Goal: Task Accomplishment & Management: Manage account settings

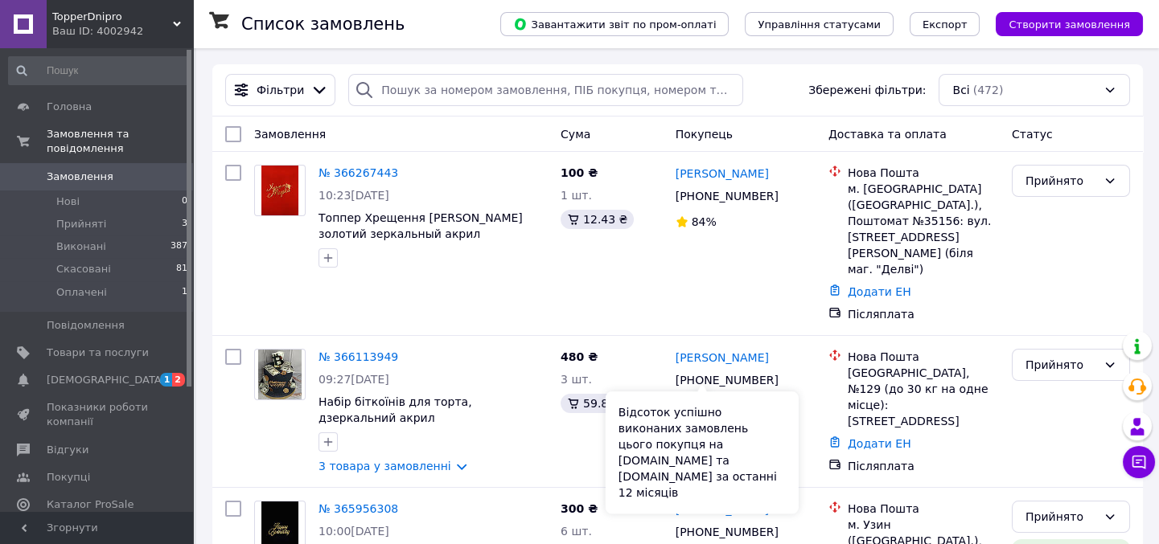
click at [691, 449] on div "Відсоток успішно виконаних замовлень цього покупця на [DOMAIN_NAME] та [DOMAIN_…" at bounding box center [701, 453] width 193 height 122
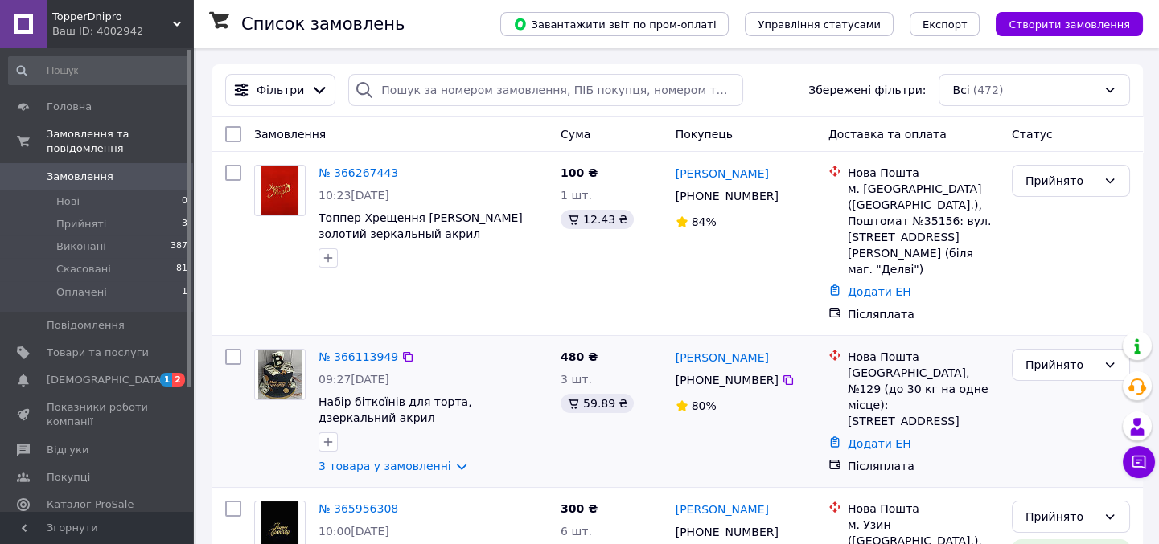
click at [685, 400] on icon at bounding box center [681, 405] width 10 height 10
click at [716, 350] on link "[PERSON_NAME]" at bounding box center [721, 358] width 93 height 16
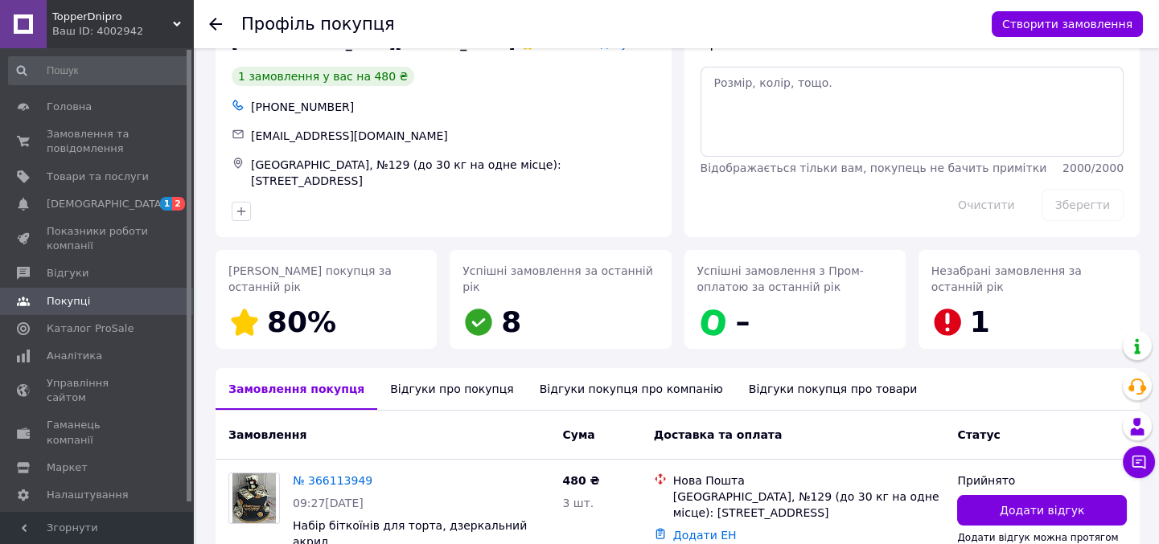
scroll to position [72, 0]
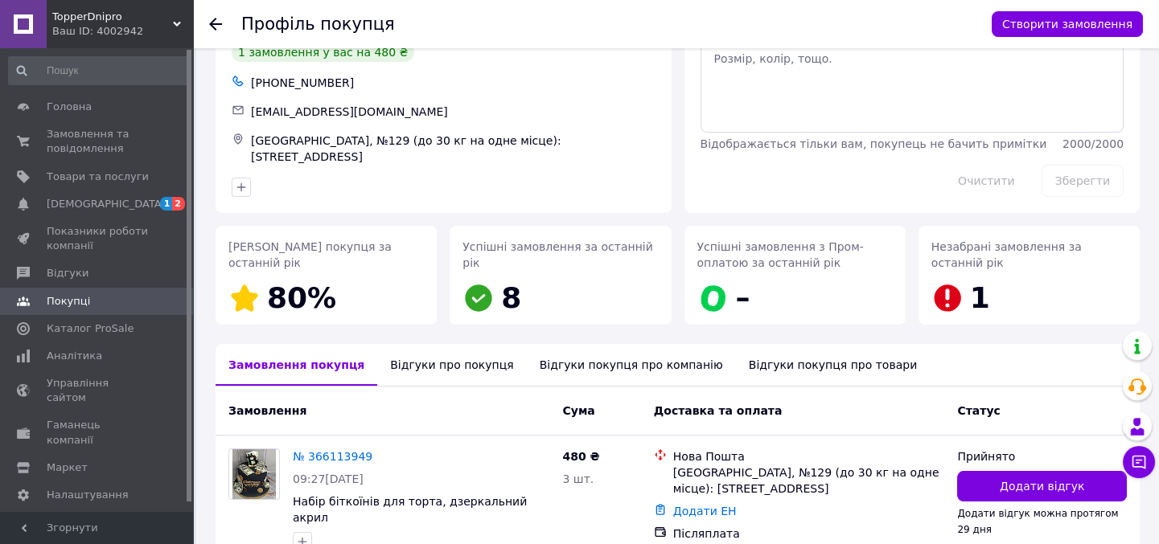
click at [215, 24] on use at bounding box center [215, 24] width 13 height 13
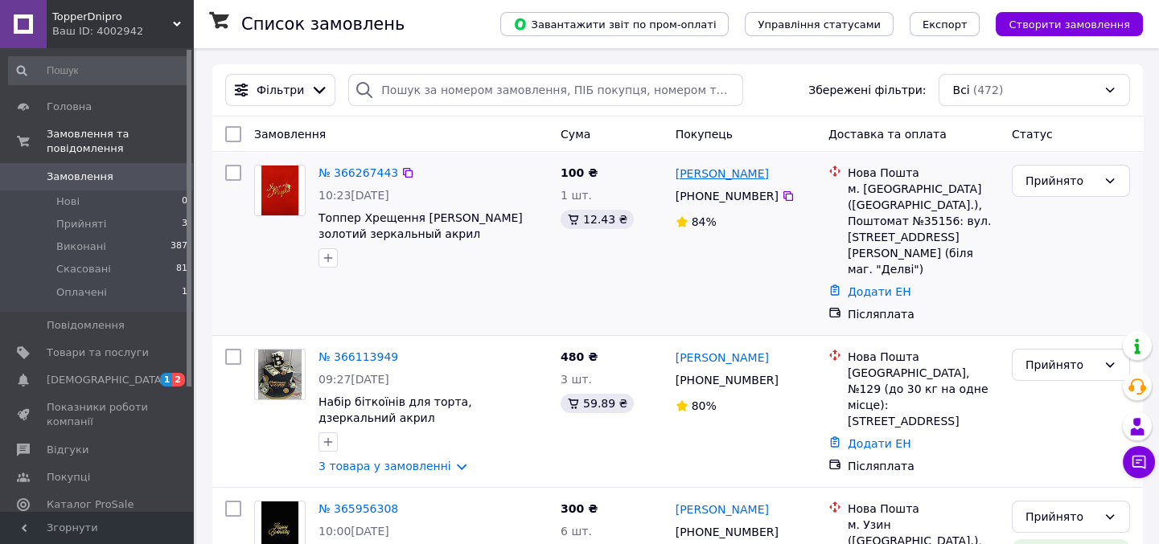
click at [702, 180] on link "[PERSON_NAME]" at bounding box center [721, 174] width 93 height 16
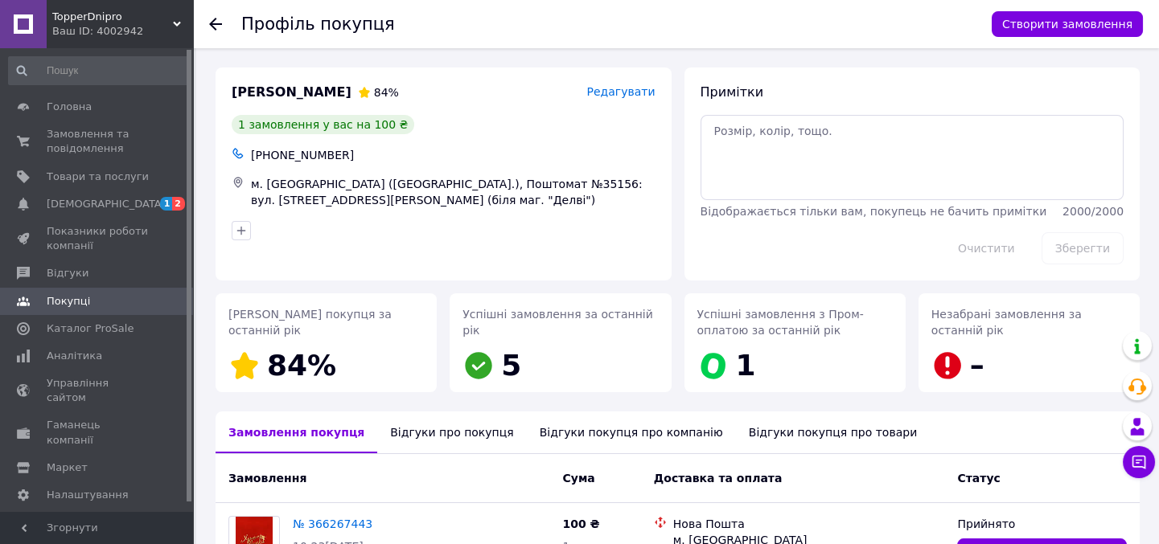
click at [470, 441] on div "Відгуки про покупця" at bounding box center [451, 433] width 149 height 42
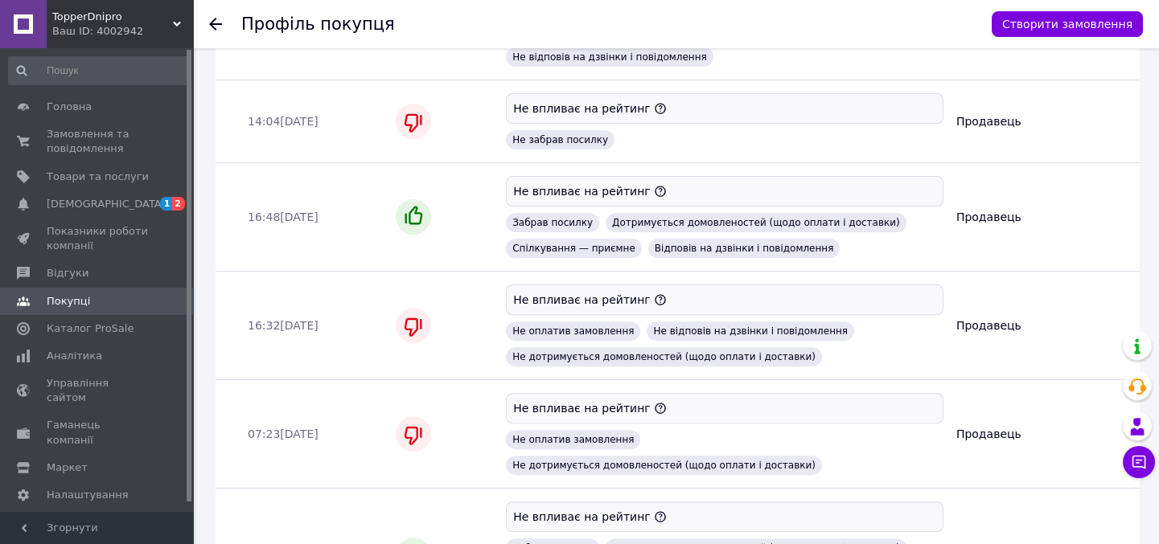
scroll to position [1357, 0]
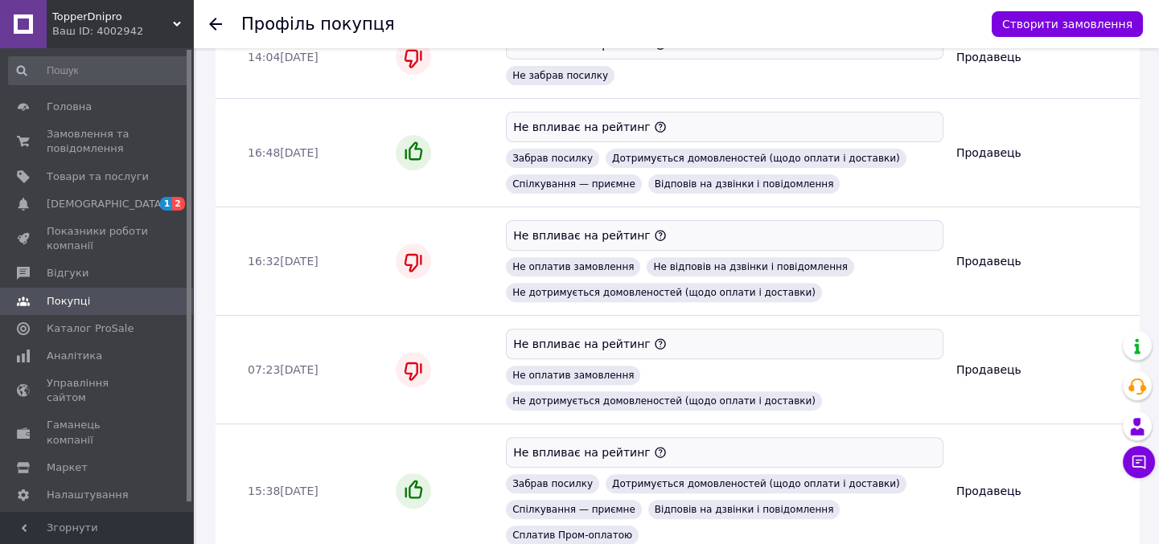
click at [220, 24] on use at bounding box center [215, 24] width 13 height 13
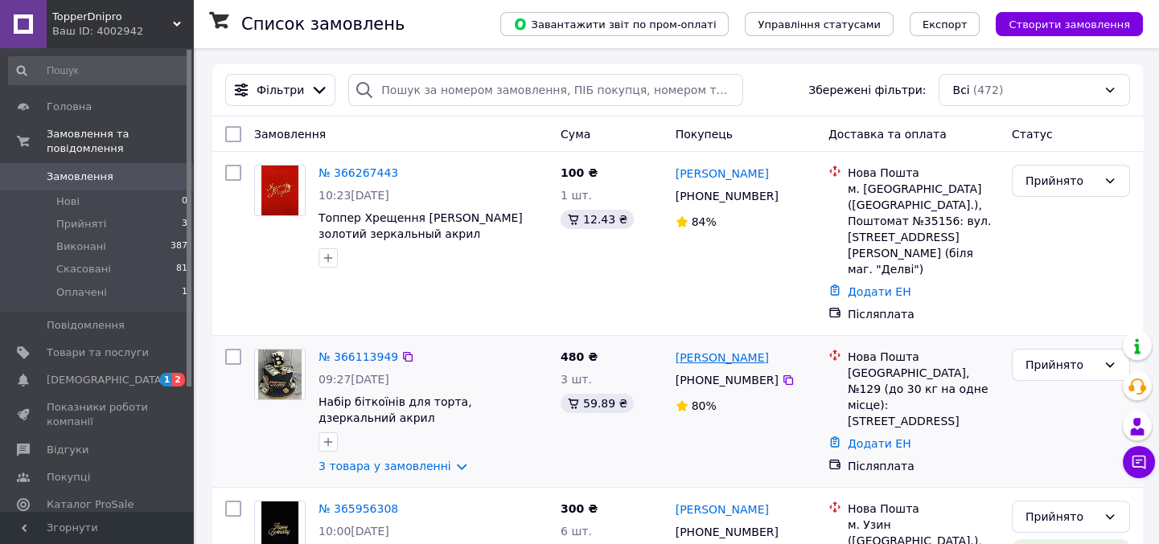
click at [712, 350] on link "[PERSON_NAME]" at bounding box center [721, 358] width 93 height 16
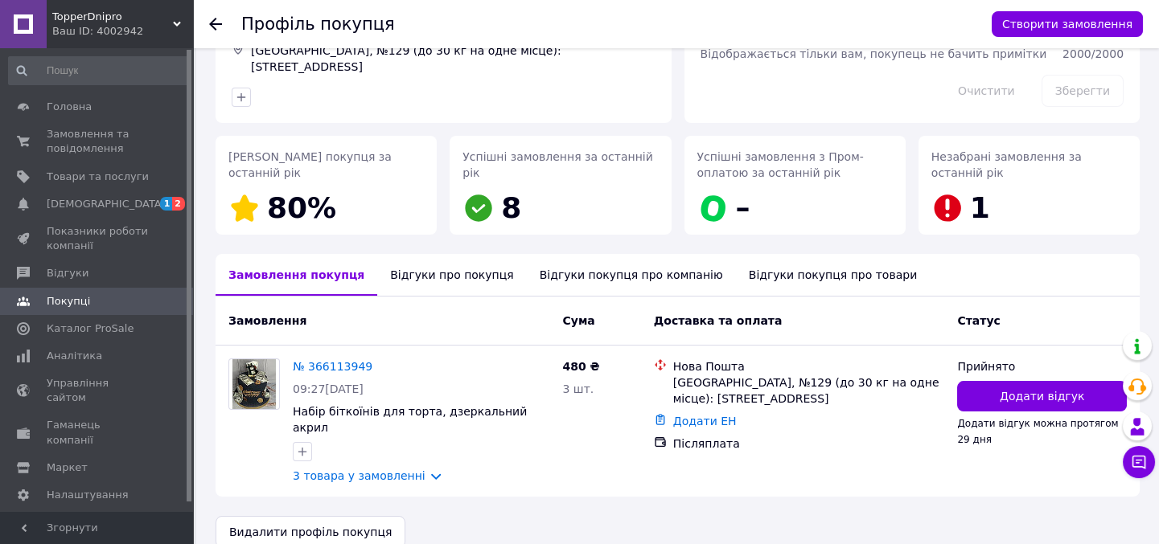
scroll to position [165, 0]
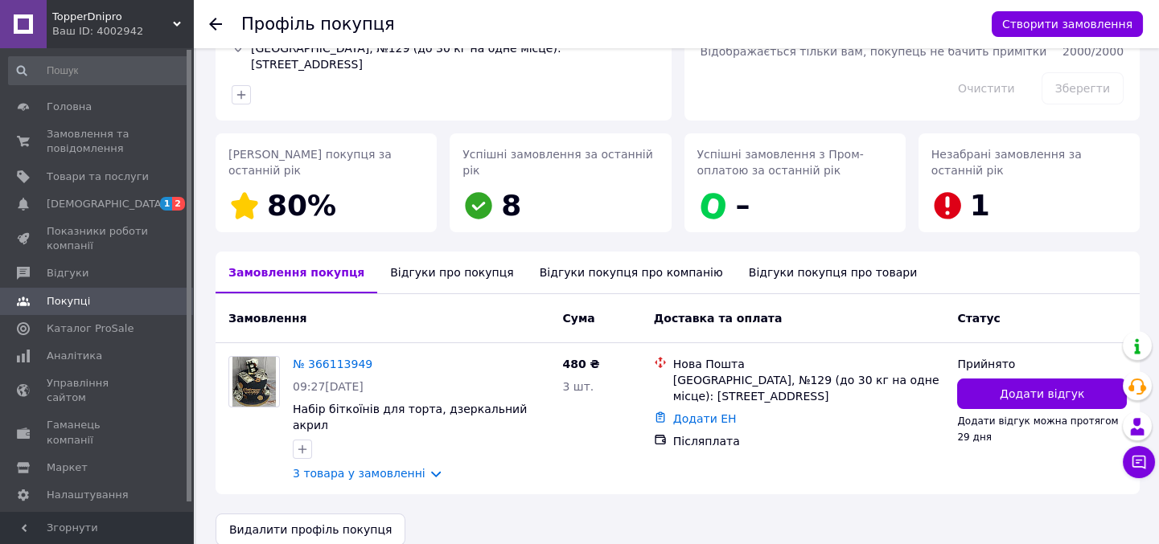
click at [462, 275] on div "Відгуки про покупця" at bounding box center [451, 273] width 149 height 42
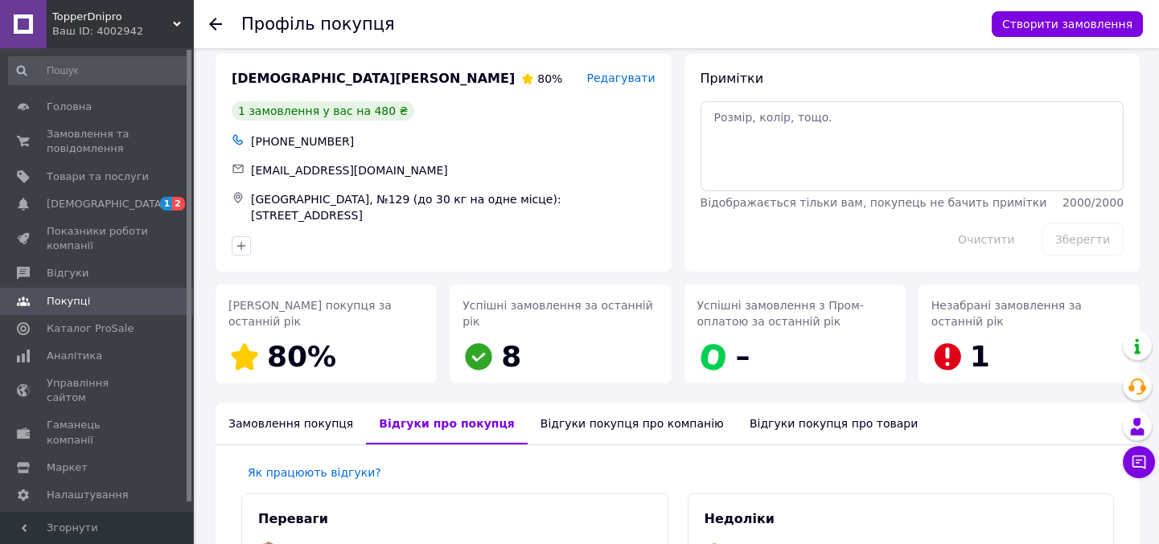
scroll to position [0, 0]
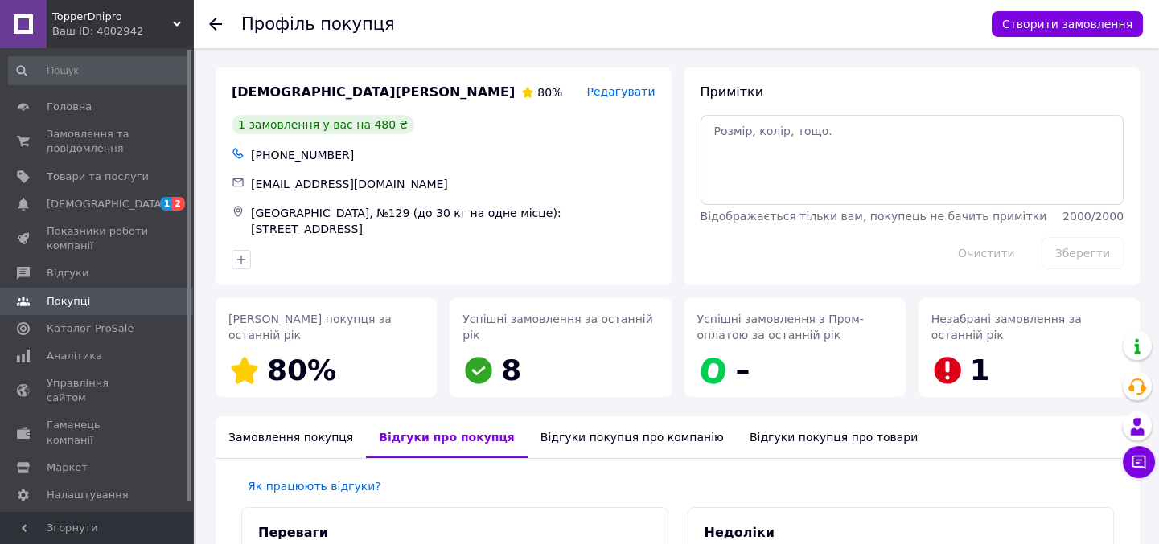
click at [216, 19] on icon at bounding box center [215, 24] width 13 height 13
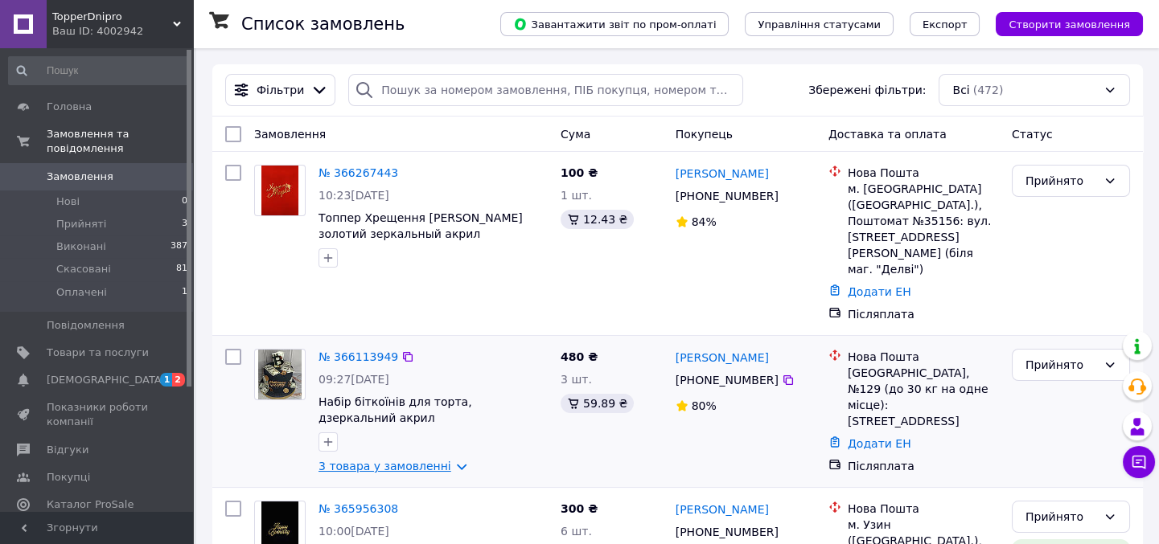
click at [375, 460] on link "3 товара у замовленні" at bounding box center [384, 466] width 133 height 13
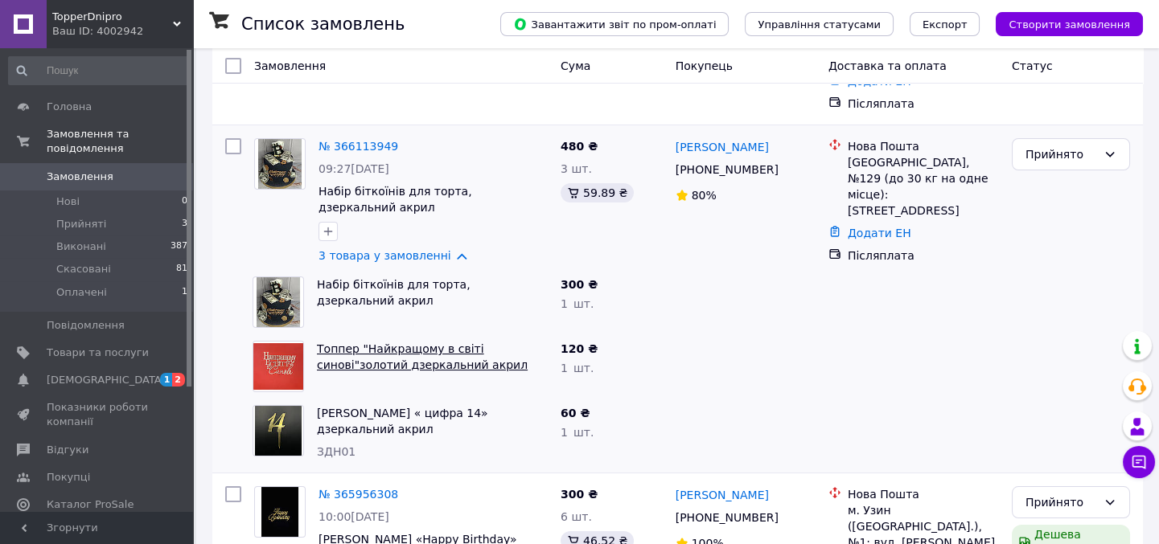
scroll to position [219, 0]
